Goal: Use online tool/utility: Use online tool/utility

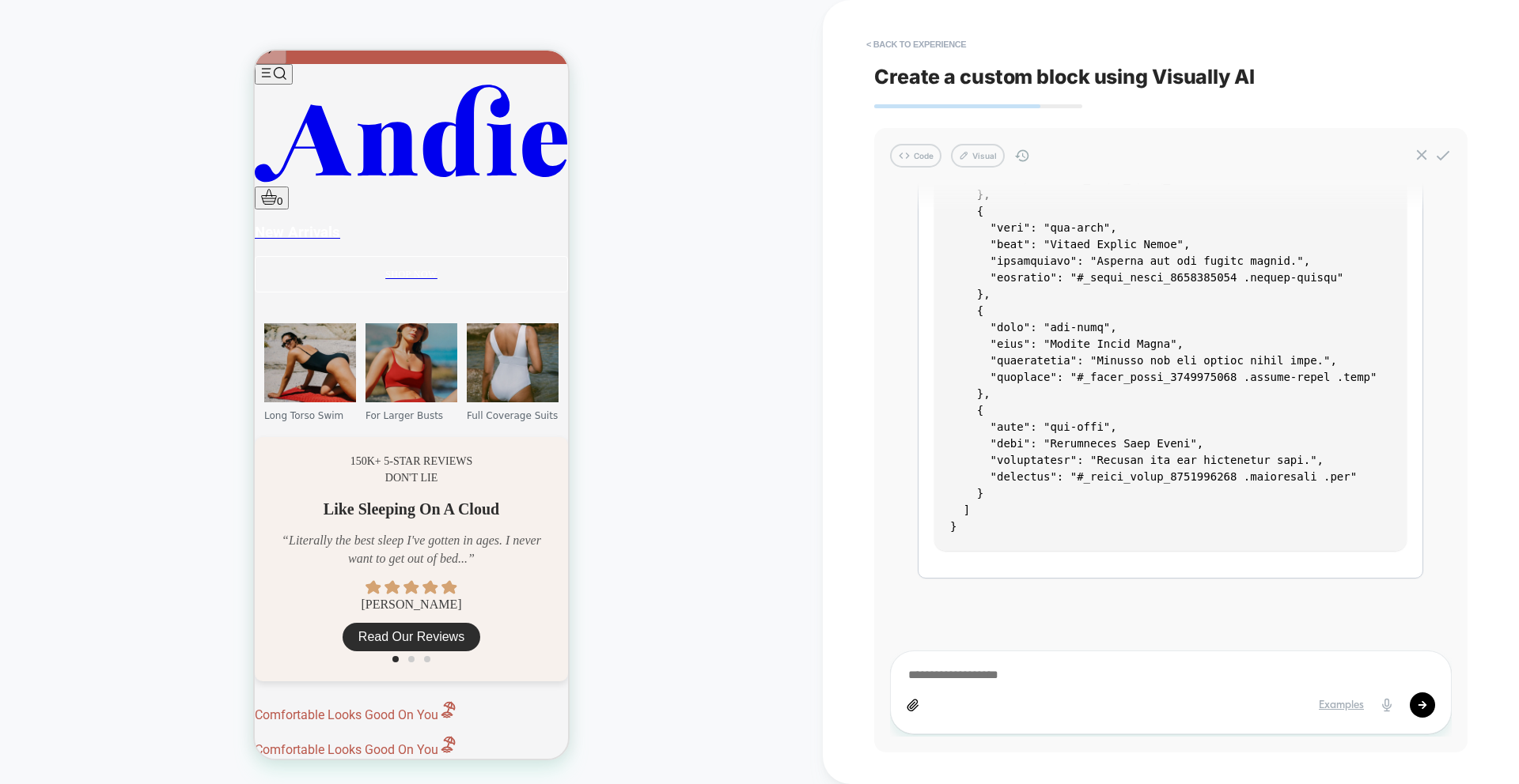
scroll to position [394, 0]
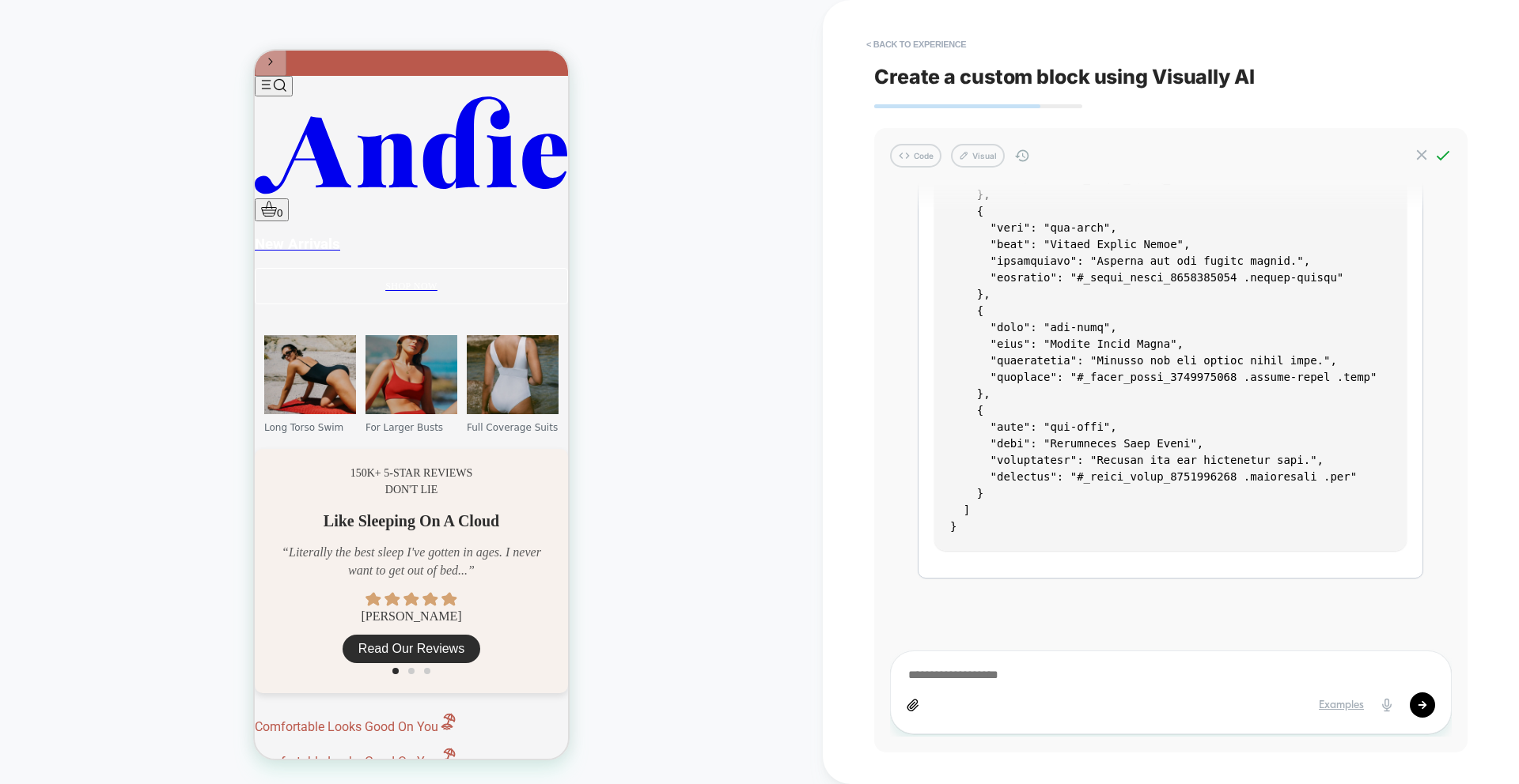
click at [1442, 154] on icon at bounding box center [1442, 155] width 18 height 18
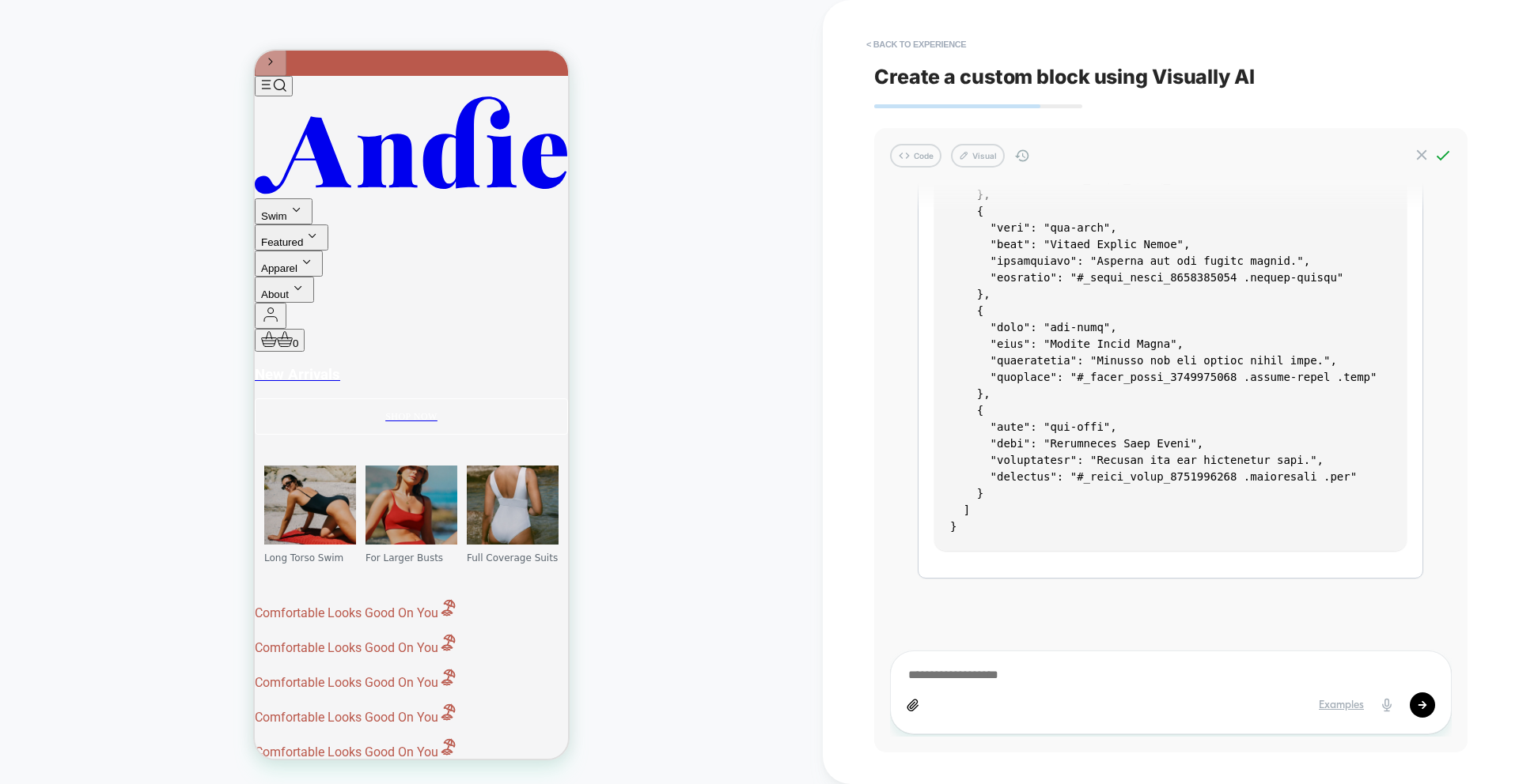
click at [0, 0] on icon at bounding box center [0, 0] width 0 height 0
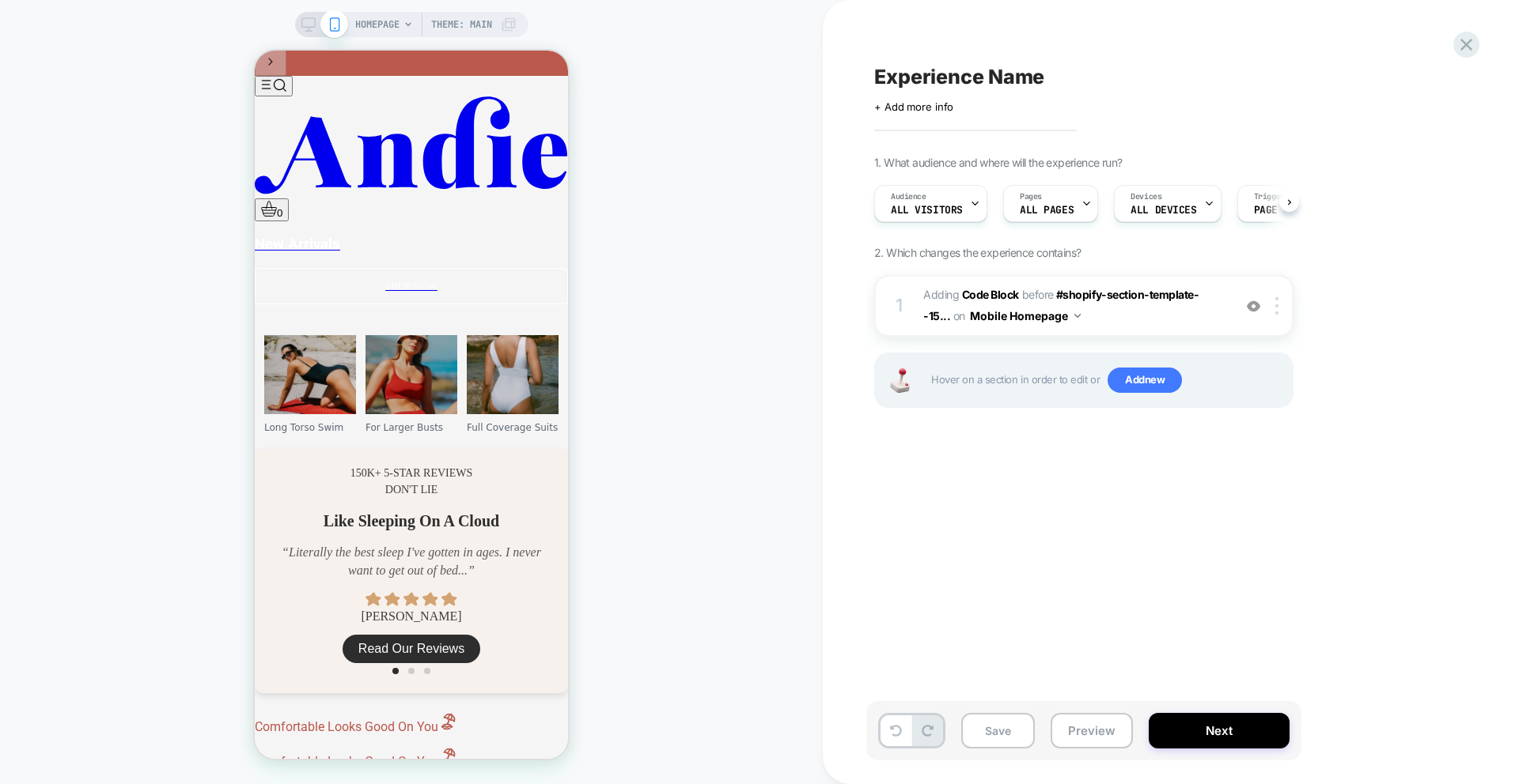
scroll to position [0, 1]
click at [1079, 322] on span "Adding Code Block BEFORE #shopify-section-template--15... #shopify-section-temp…" at bounding box center [1074, 306] width 301 height 42
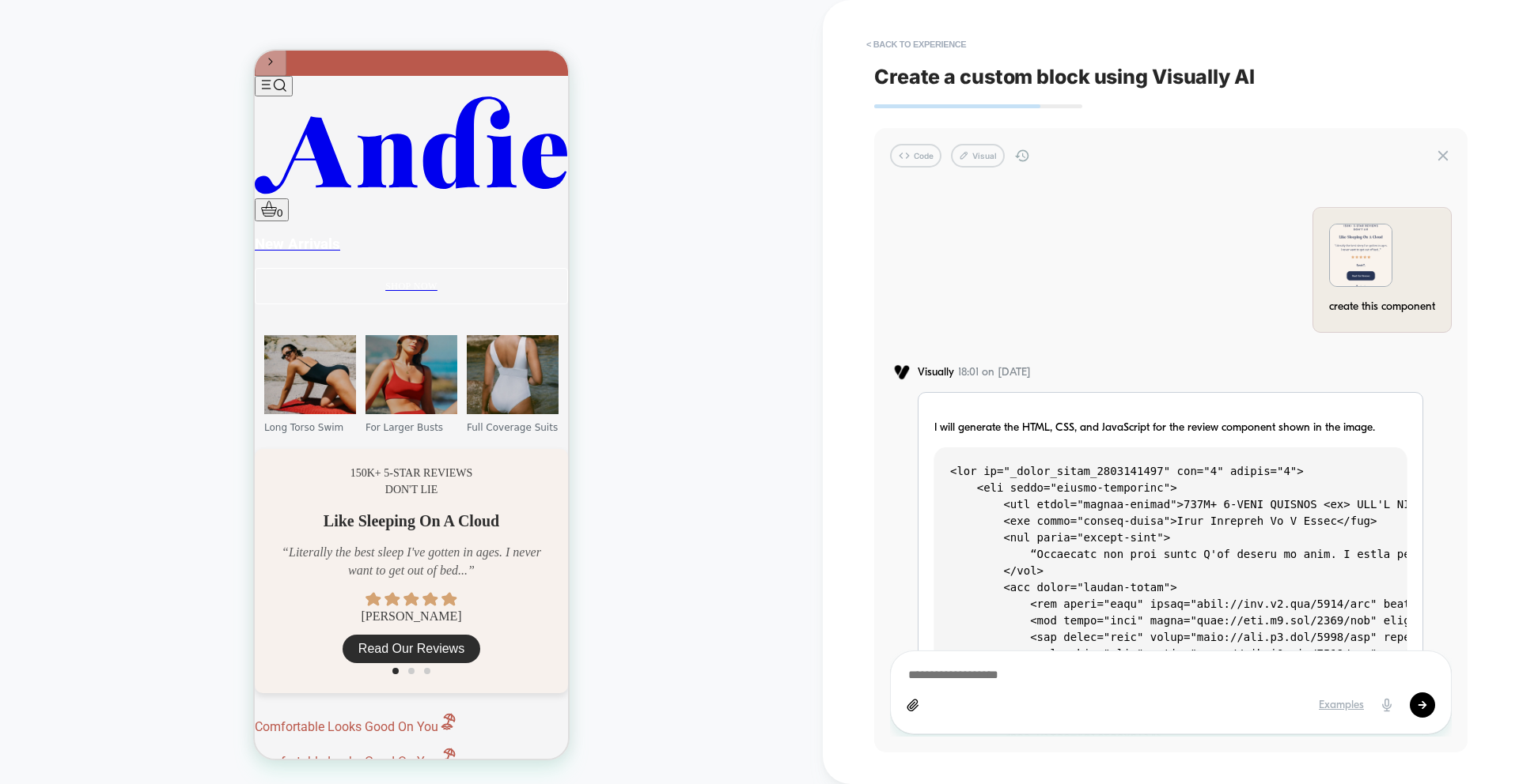
scroll to position [3227, 0]
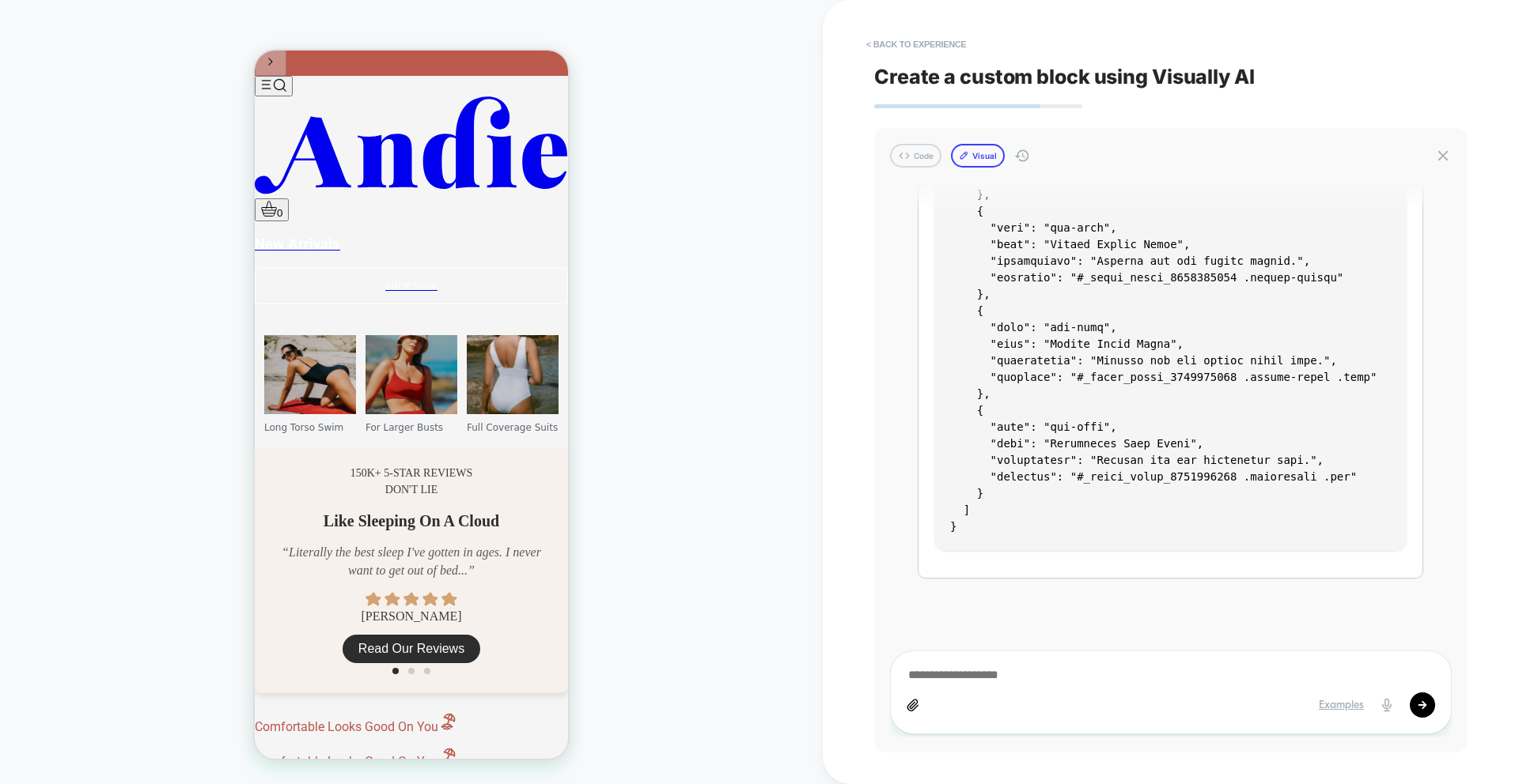
click at [0, 0] on button "Visual" at bounding box center [0, 0] width 0 height 0
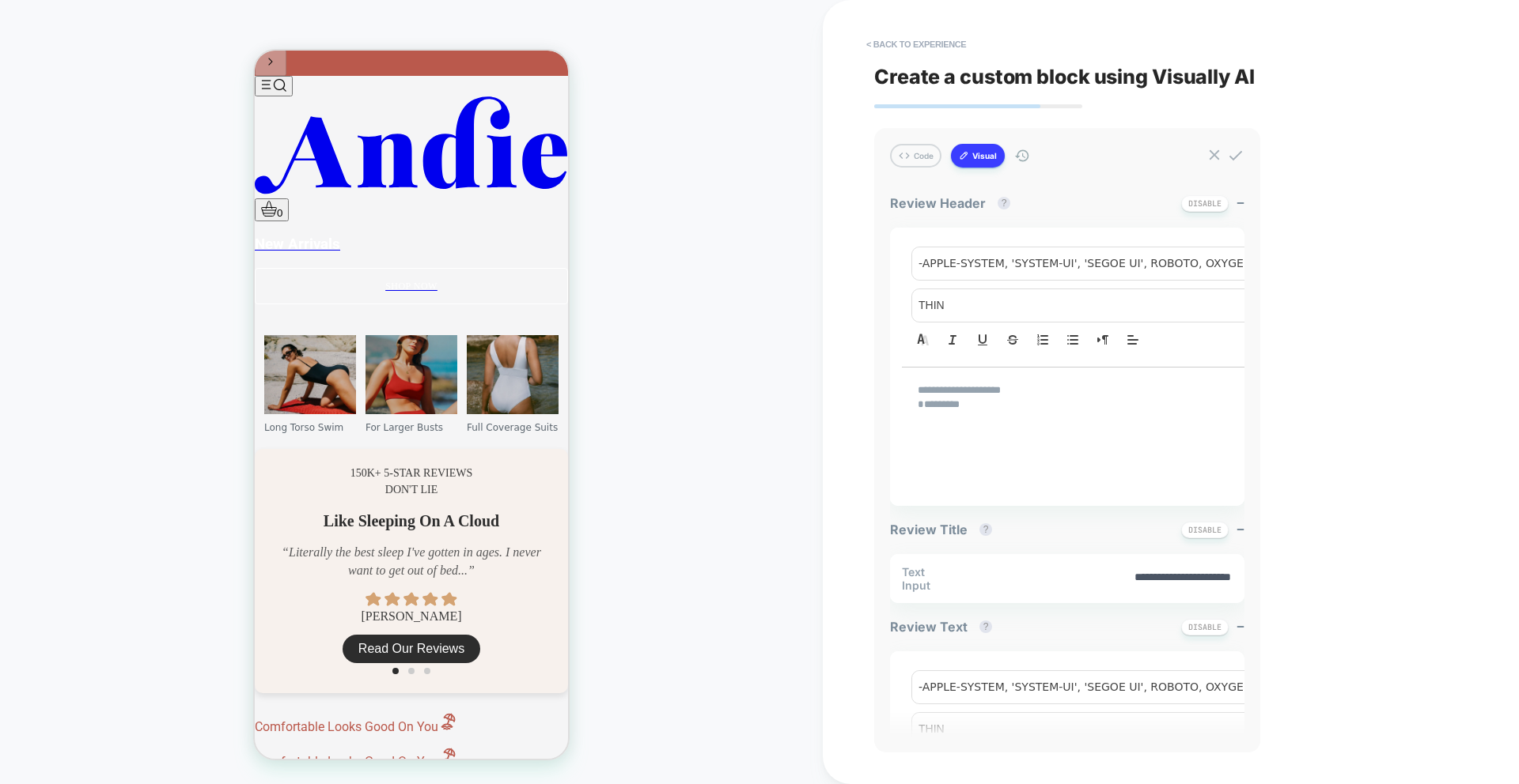
type textarea "*"
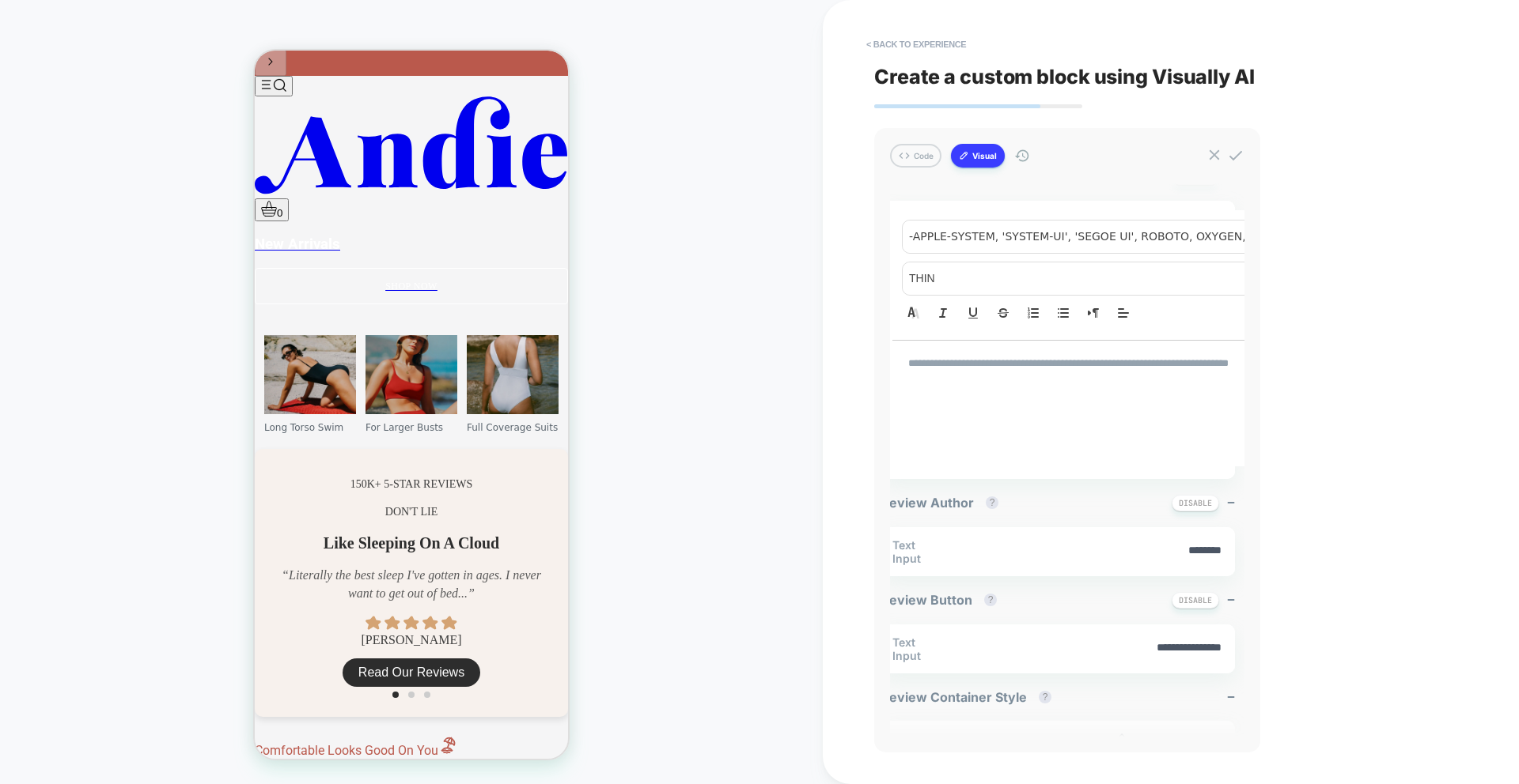
scroll to position [451, 12]
click at [1061, 356] on p "**********" at bounding box center [1294, 363] width 776 height 14
type input "****"
click at [1061, 356] on p "**********" at bounding box center [1294, 363] width 776 height 14
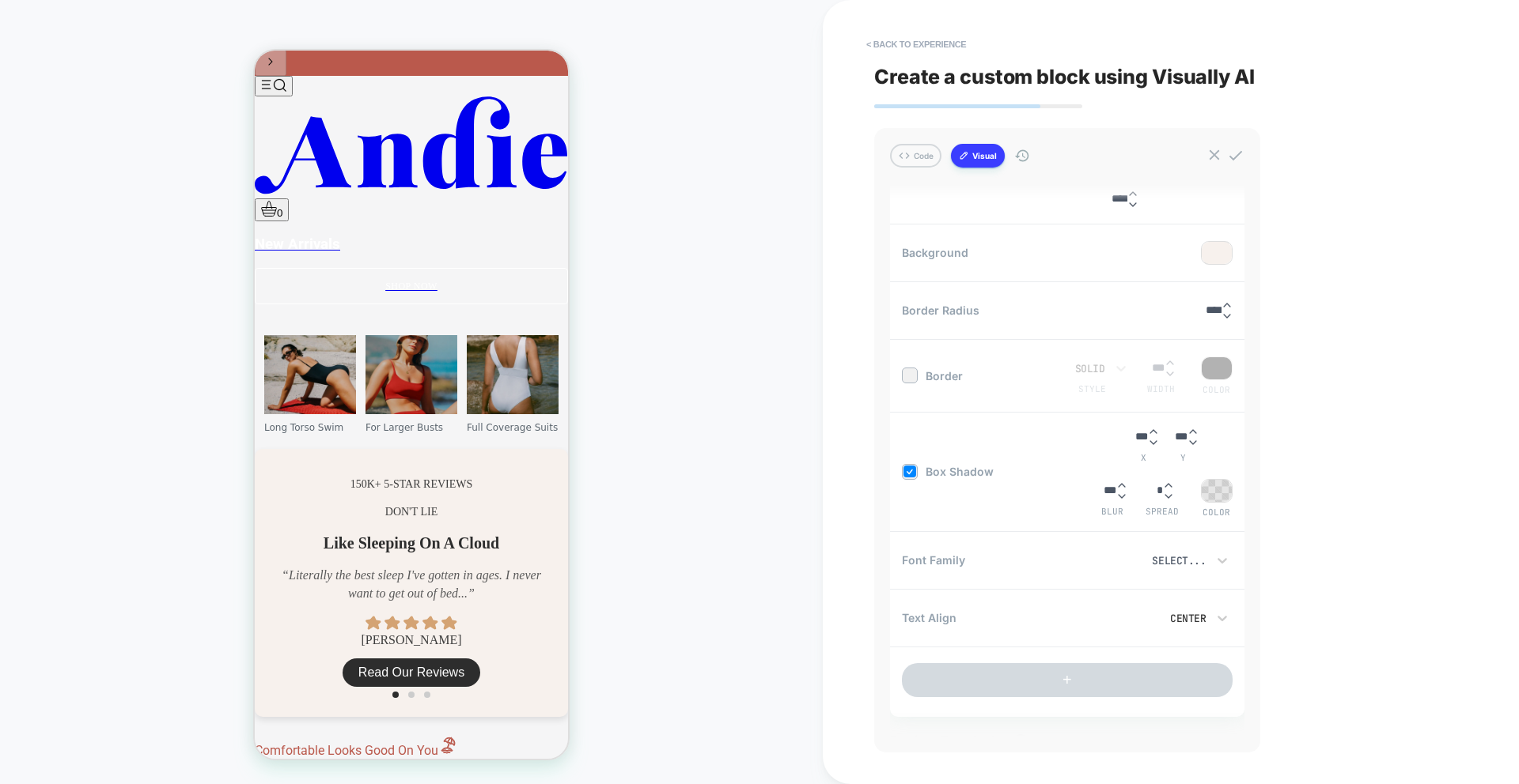
scroll to position [1379, 0]
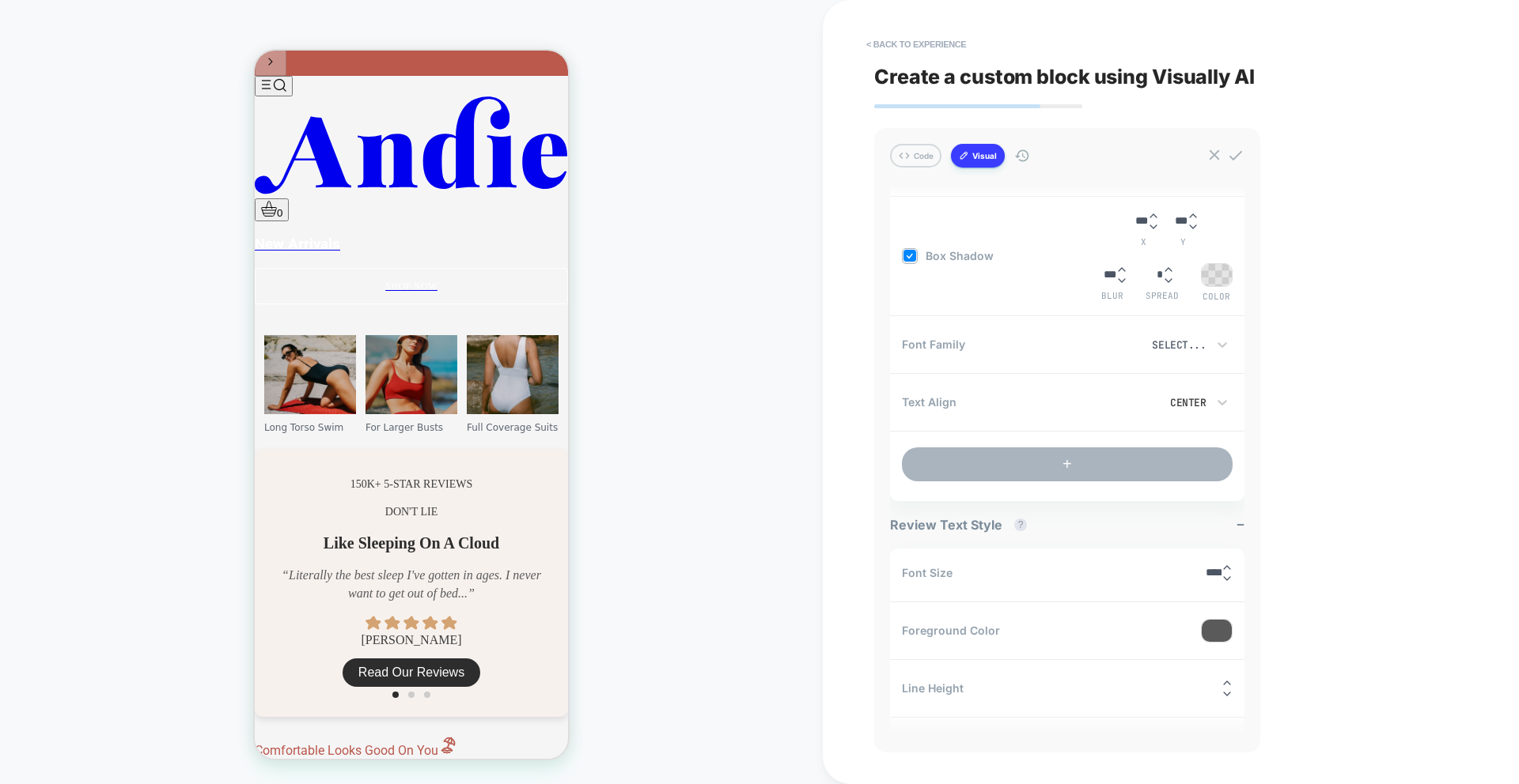
click at [1064, 462] on button "+" at bounding box center [1067, 464] width 331 height 34
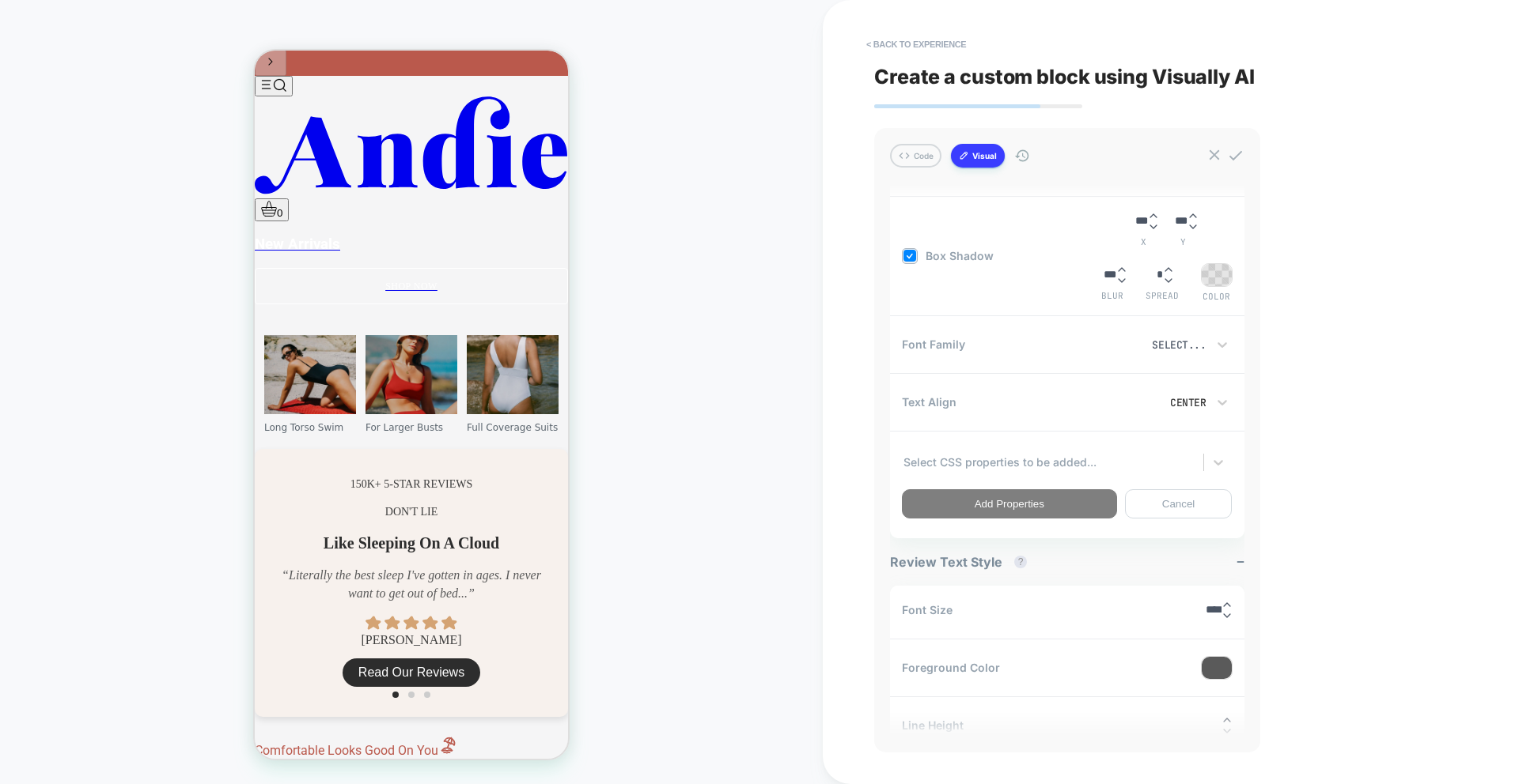
click at [1036, 458] on div at bounding box center [1052, 463] width 298 height 17
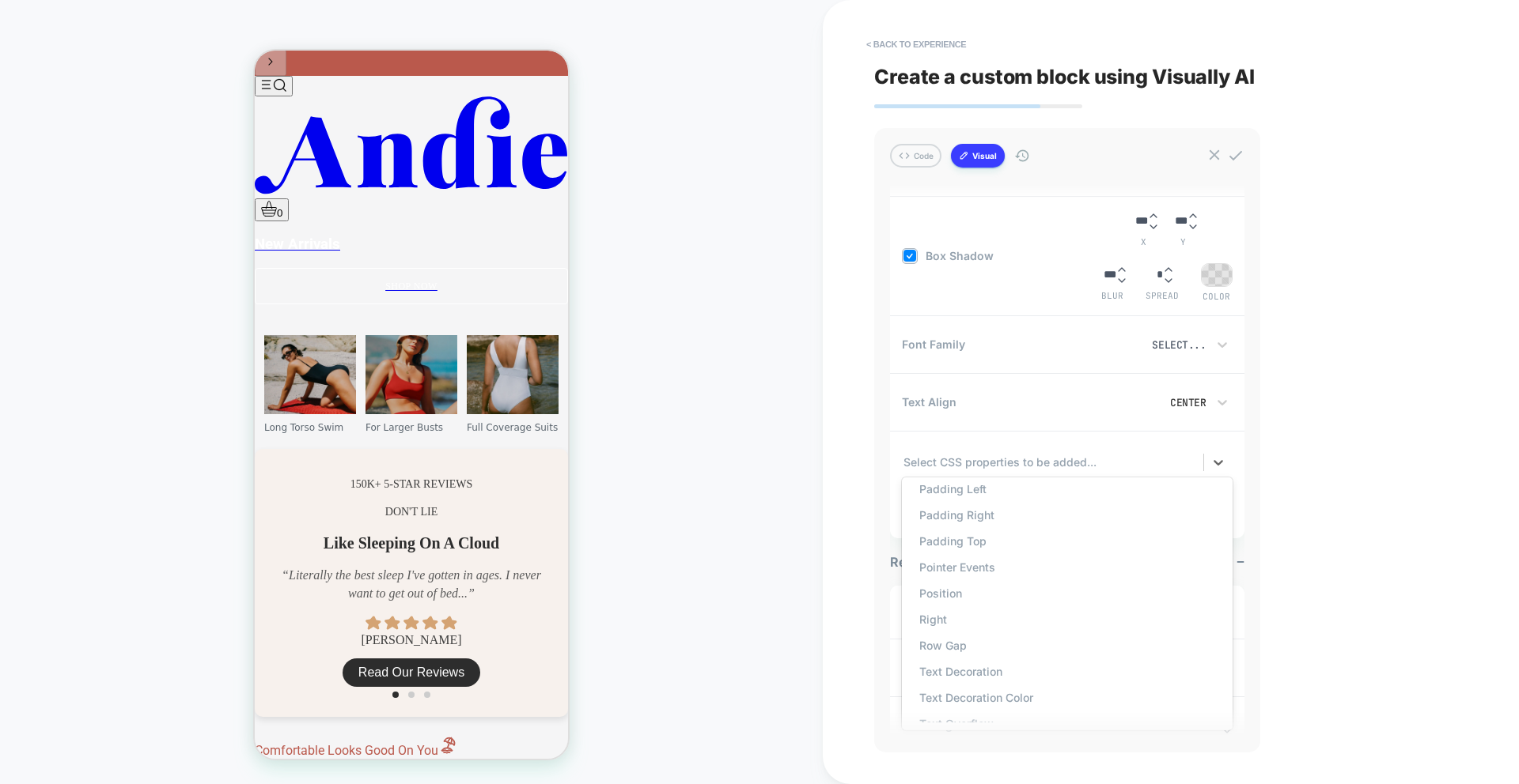
scroll to position [1596, 0]
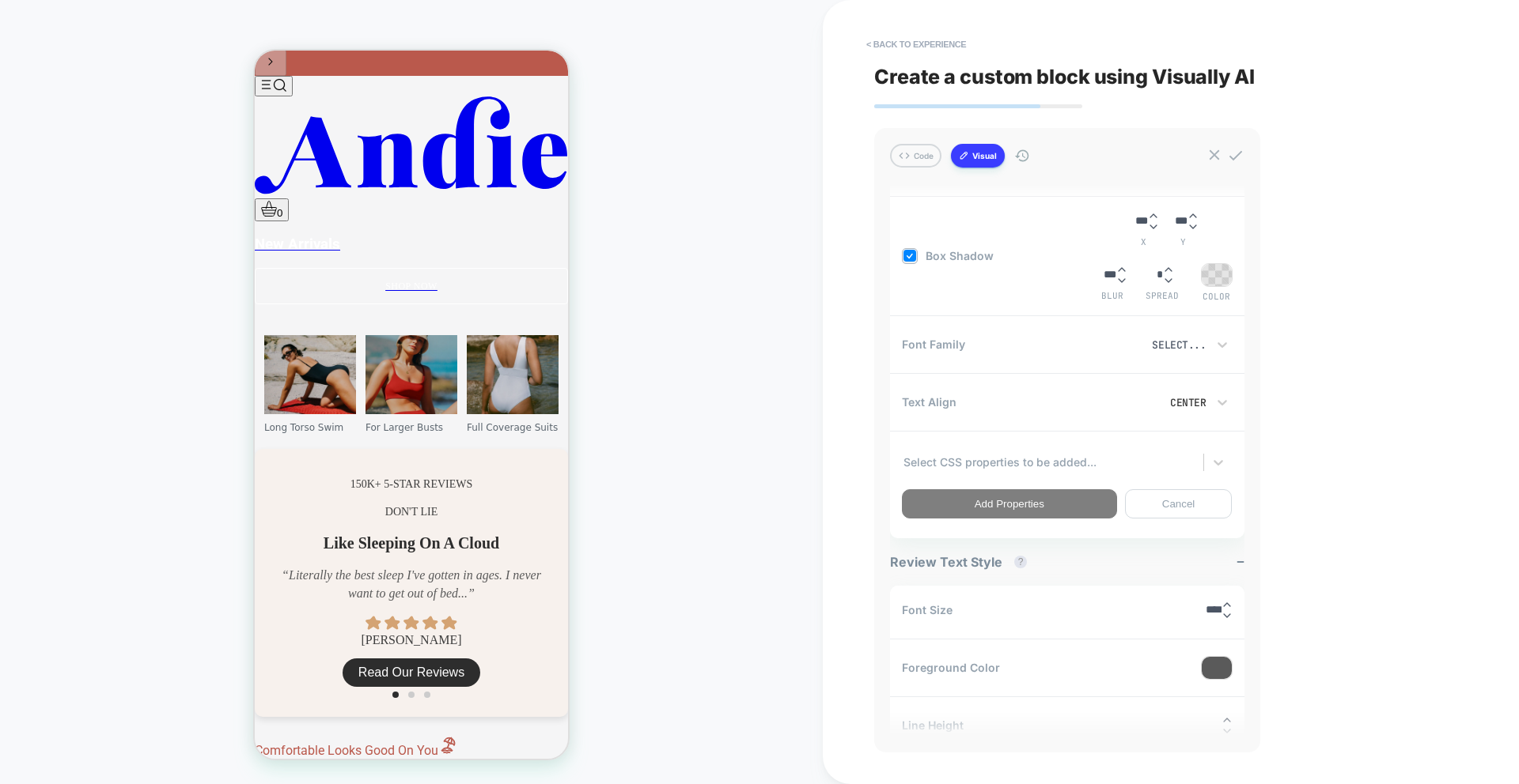
click at [811, 583] on div "HOMEPAGE Theme: MAIN" at bounding box center [411, 392] width 823 height 753
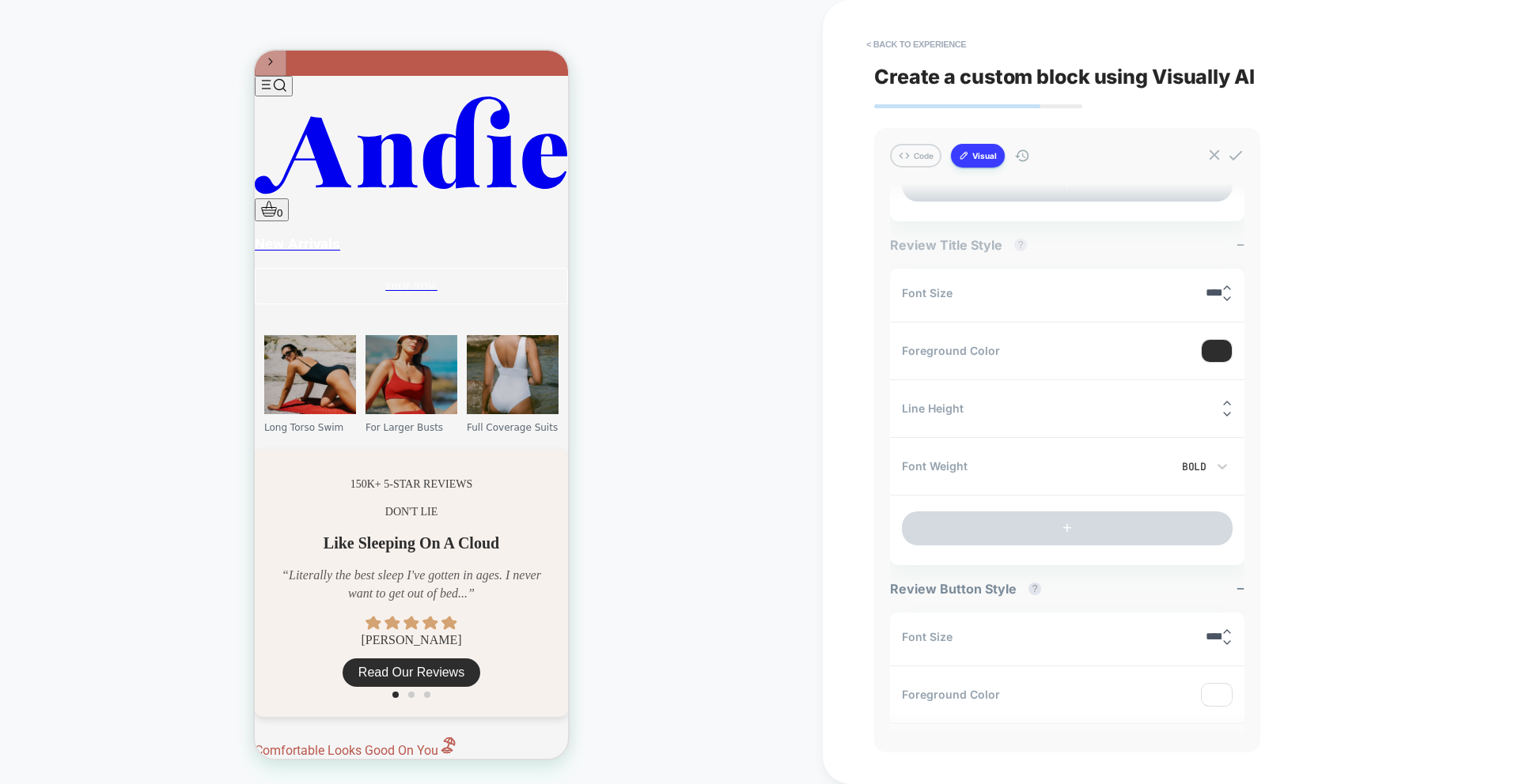
scroll to position [2079, 0]
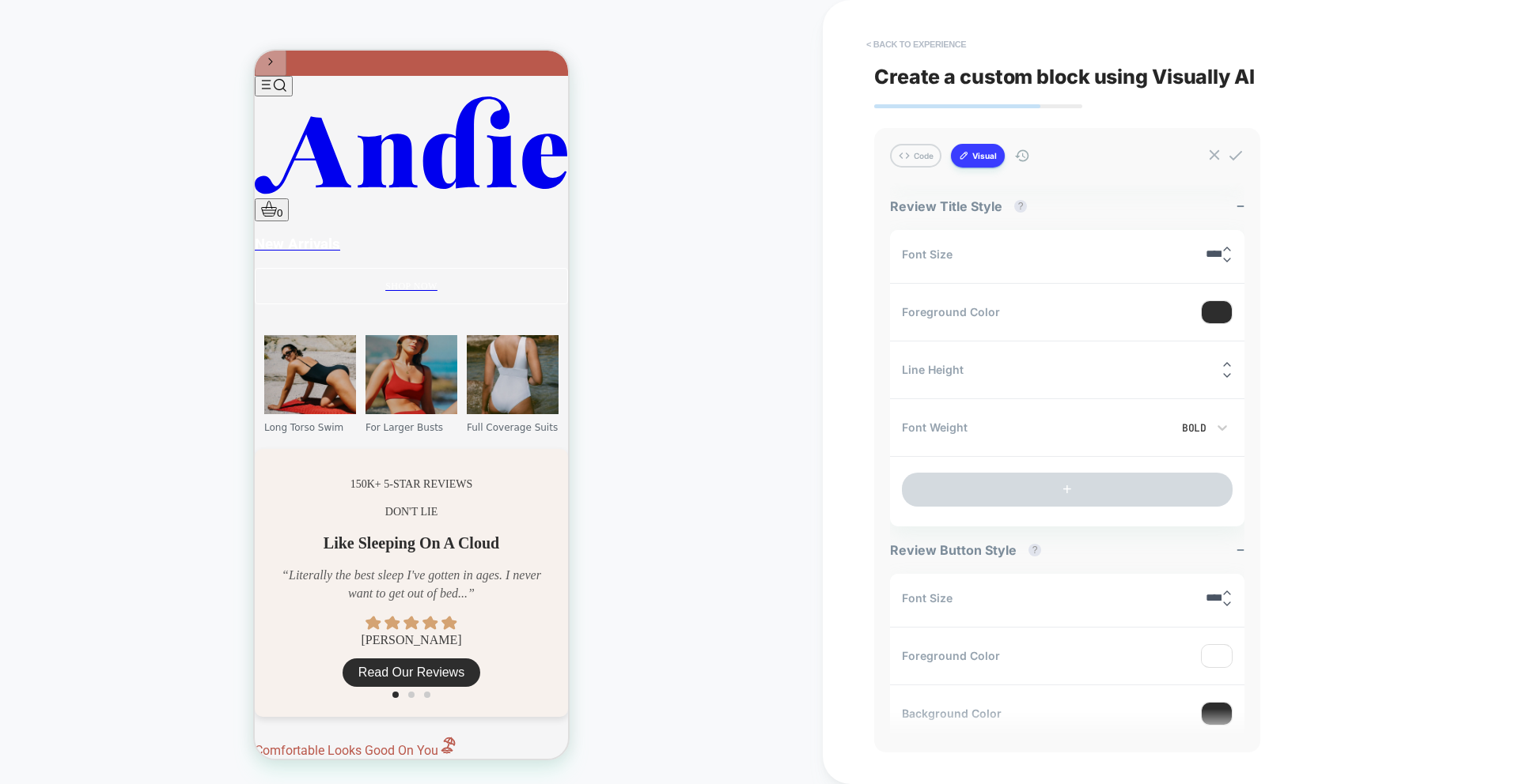
click at [0, 0] on button "< Back to experience" at bounding box center [0, 0] width 0 height 0
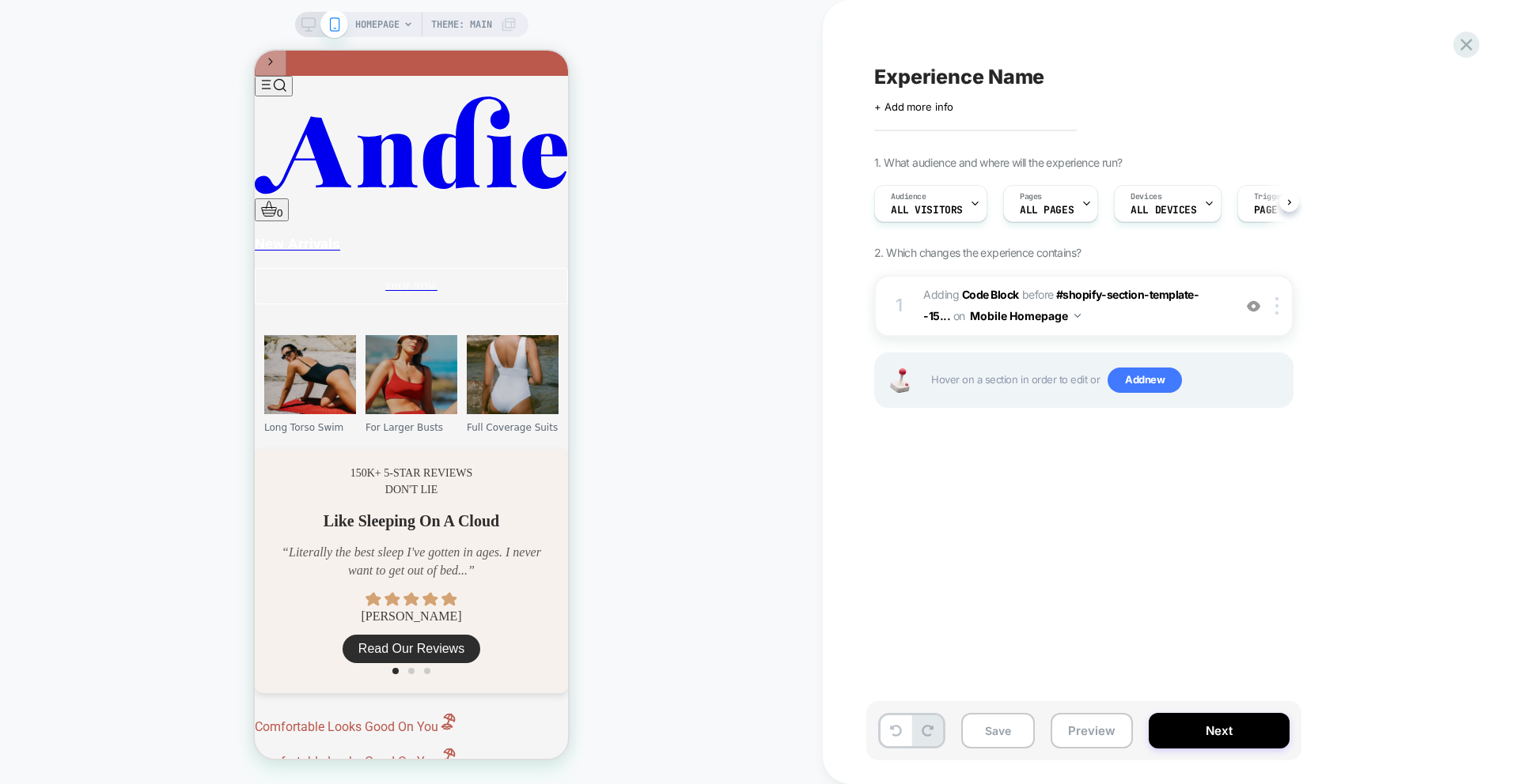
click at [901, 52] on div "Experience Name Click to edit experience details + Add more info 1. What audien…" at bounding box center [1163, 392] width 593 height 753
